Goal: Task Accomplishment & Management: Complete application form

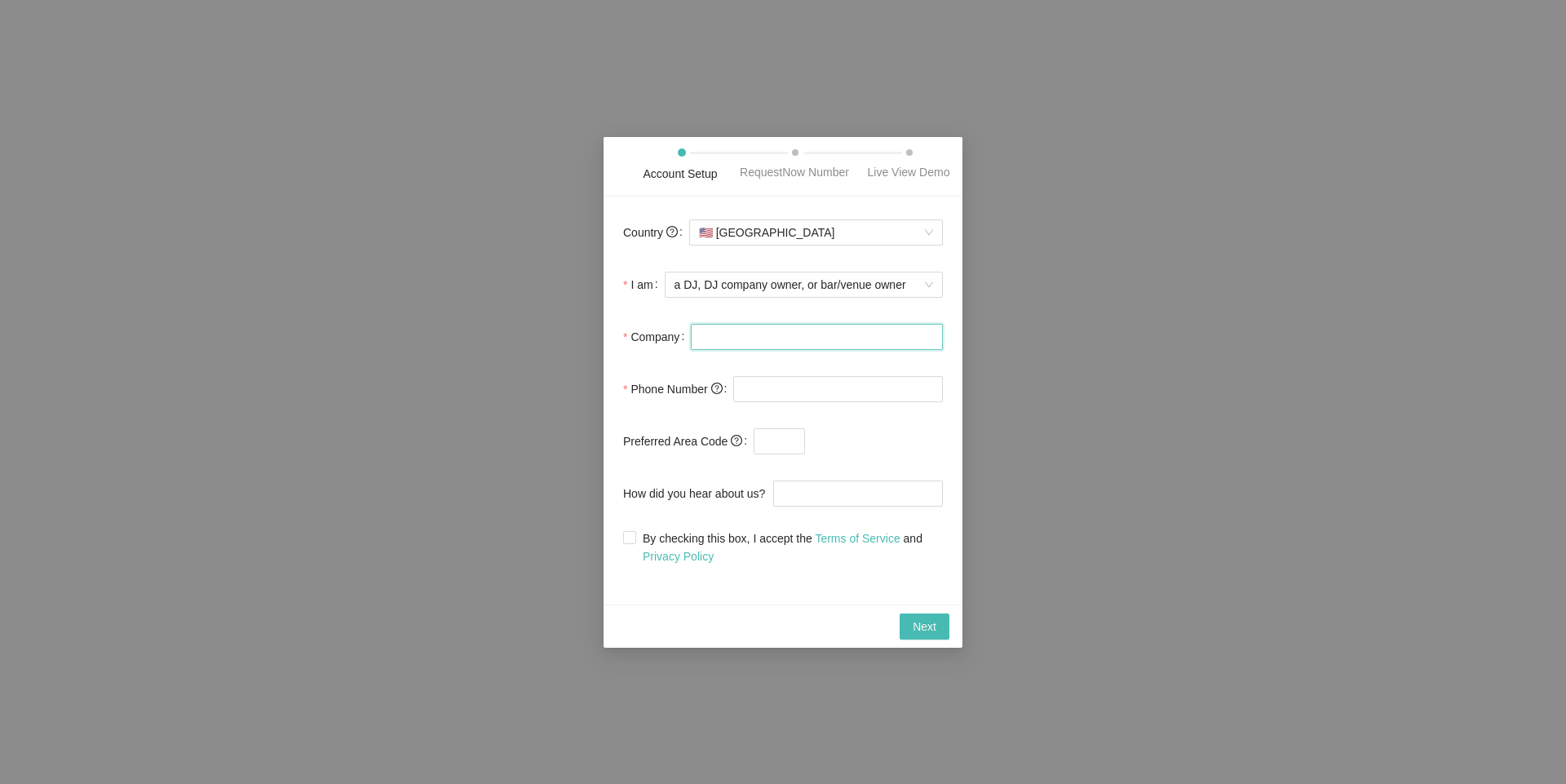
click at [795, 343] on input "Company" at bounding box center [817, 336] width 253 height 26
type input "test"
type input "[PHONE_NUMBER]"
click at [802, 443] on input "text" at bounding box center [780, 440] width 52 height 26
click at [850, 496] on input "How did you hear about us?" at bounding box center [858, 492] width 170 height 26
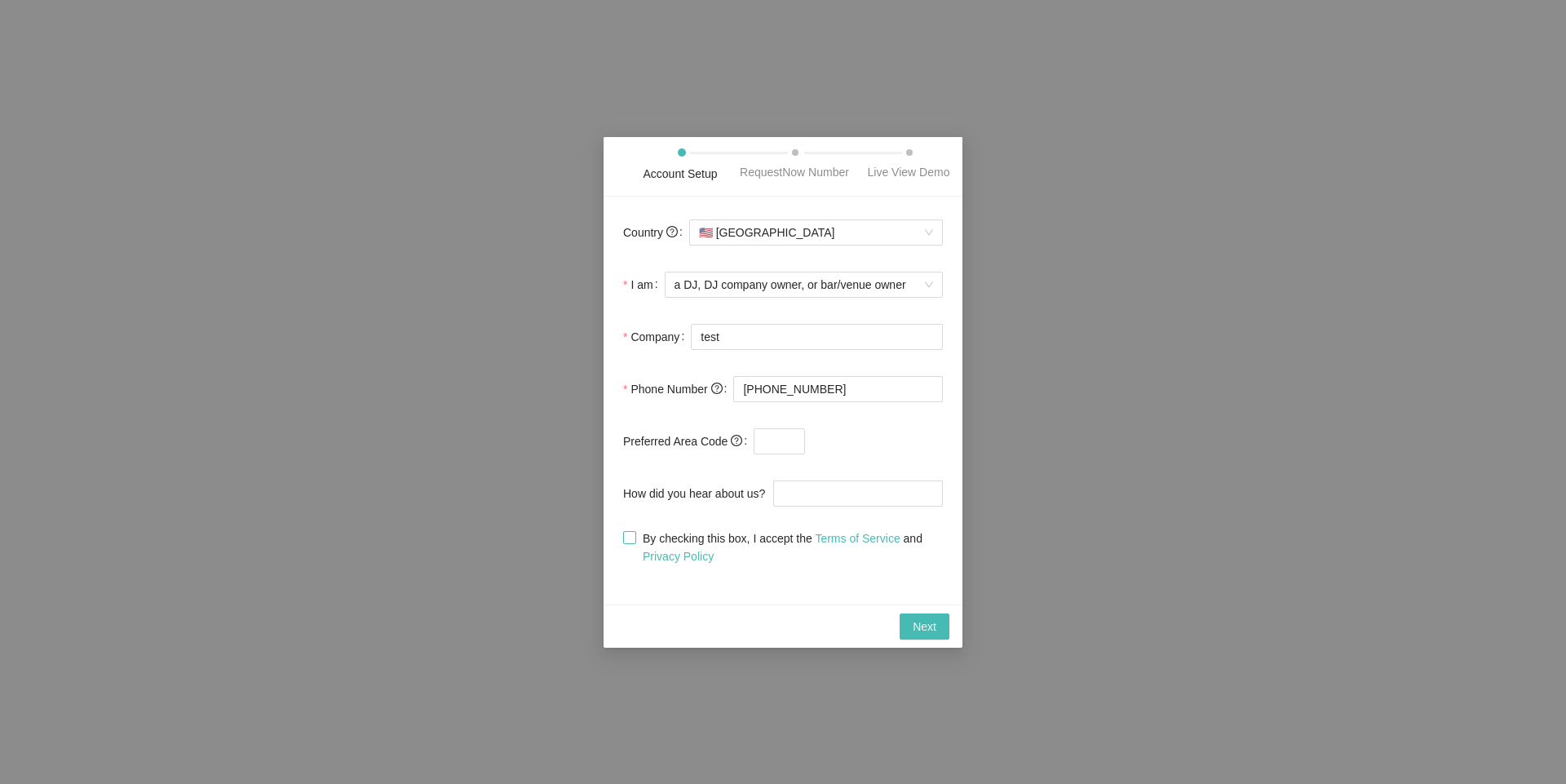
click at [627, 538] on input "By checking this box, I accept the Terms of Service and Privacy Policy" at bounding box center [629, 536] width 12 height 12
checkbox input "true"
click at [925, 625] on span "Next" at bounding box center [925, 626] width 24 height 18
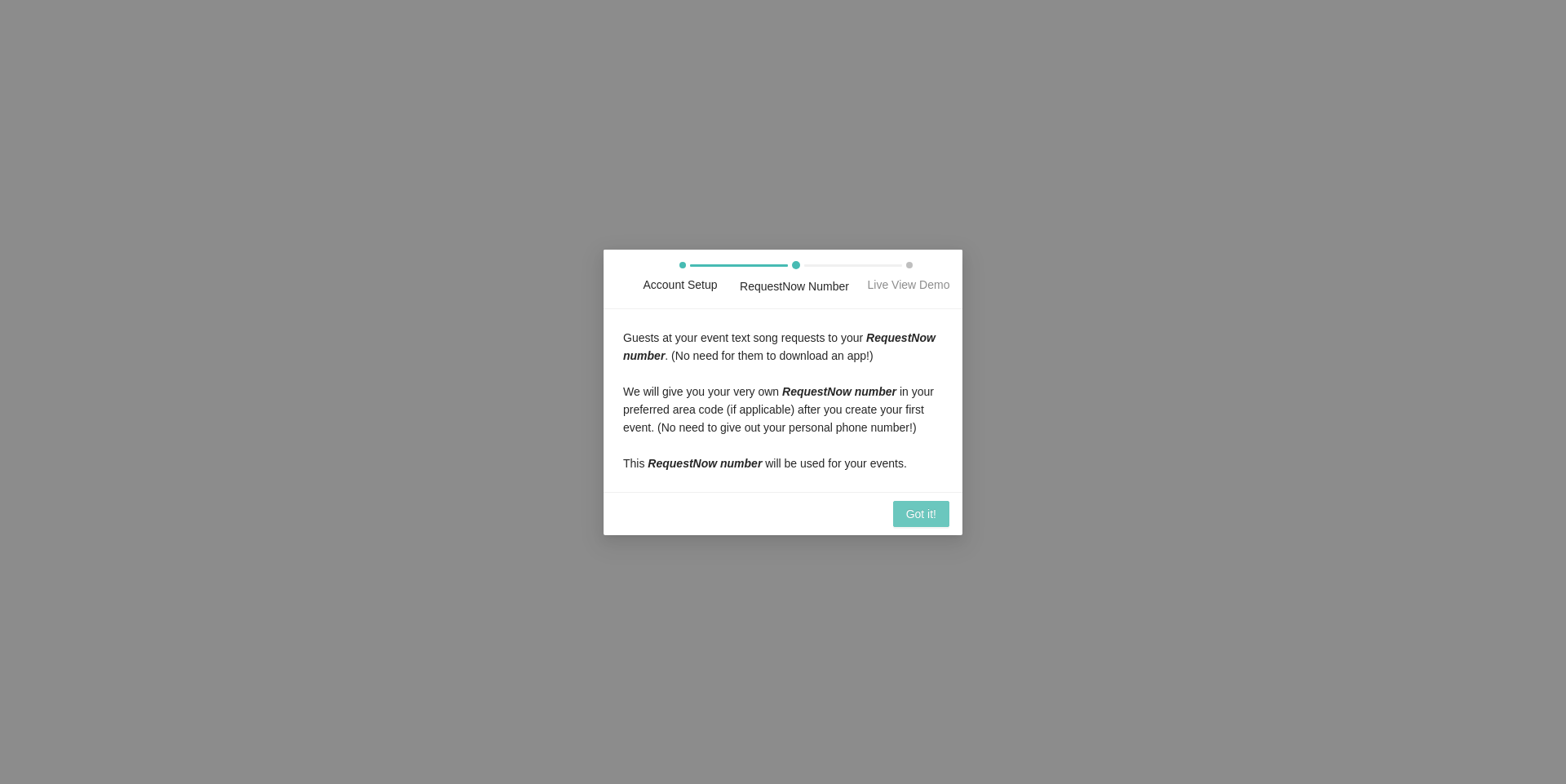
click at [922, 515] on span "Got it!" at bounding box center [921, 513] width 30 height 18
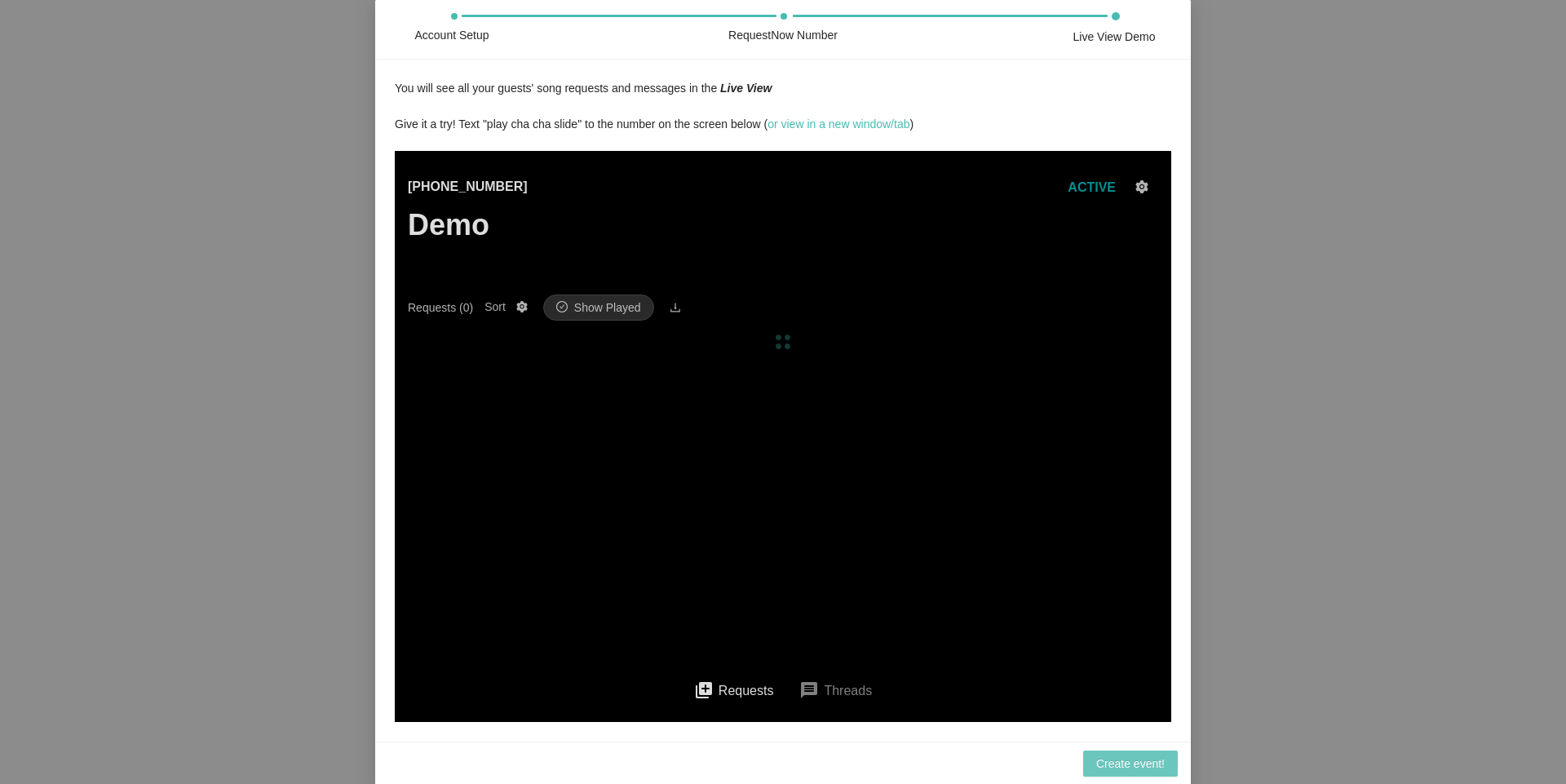
click at [1158, 761] on span "Create event!" at bounding box center [1130, 763] width 68 height 18
